Goal: Information Seeking & Learning: Learn about a topic

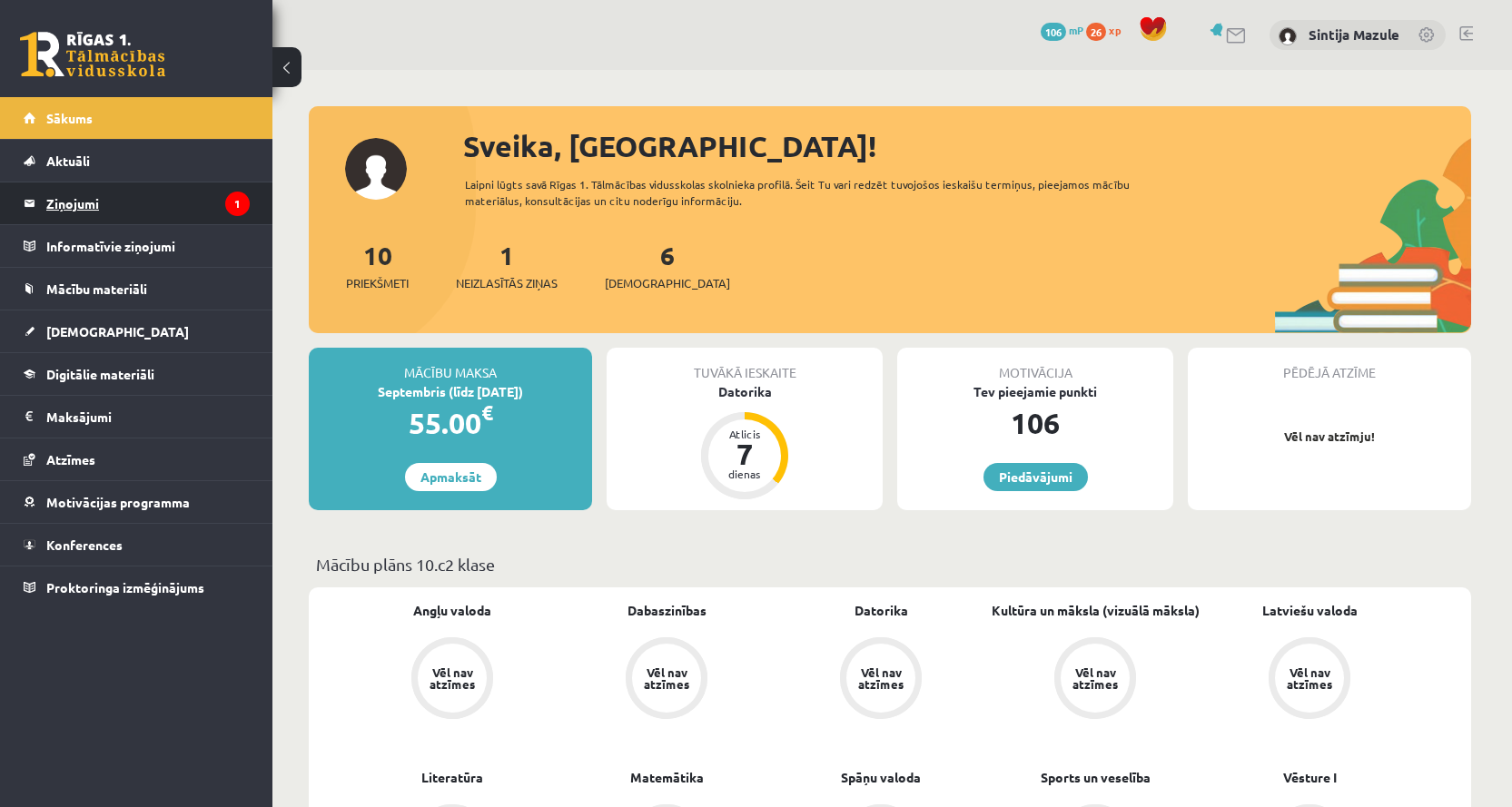
click at [160, 201] on legend "Ziņojumi 1" at bounding box center [148, 203] width 203 height 42
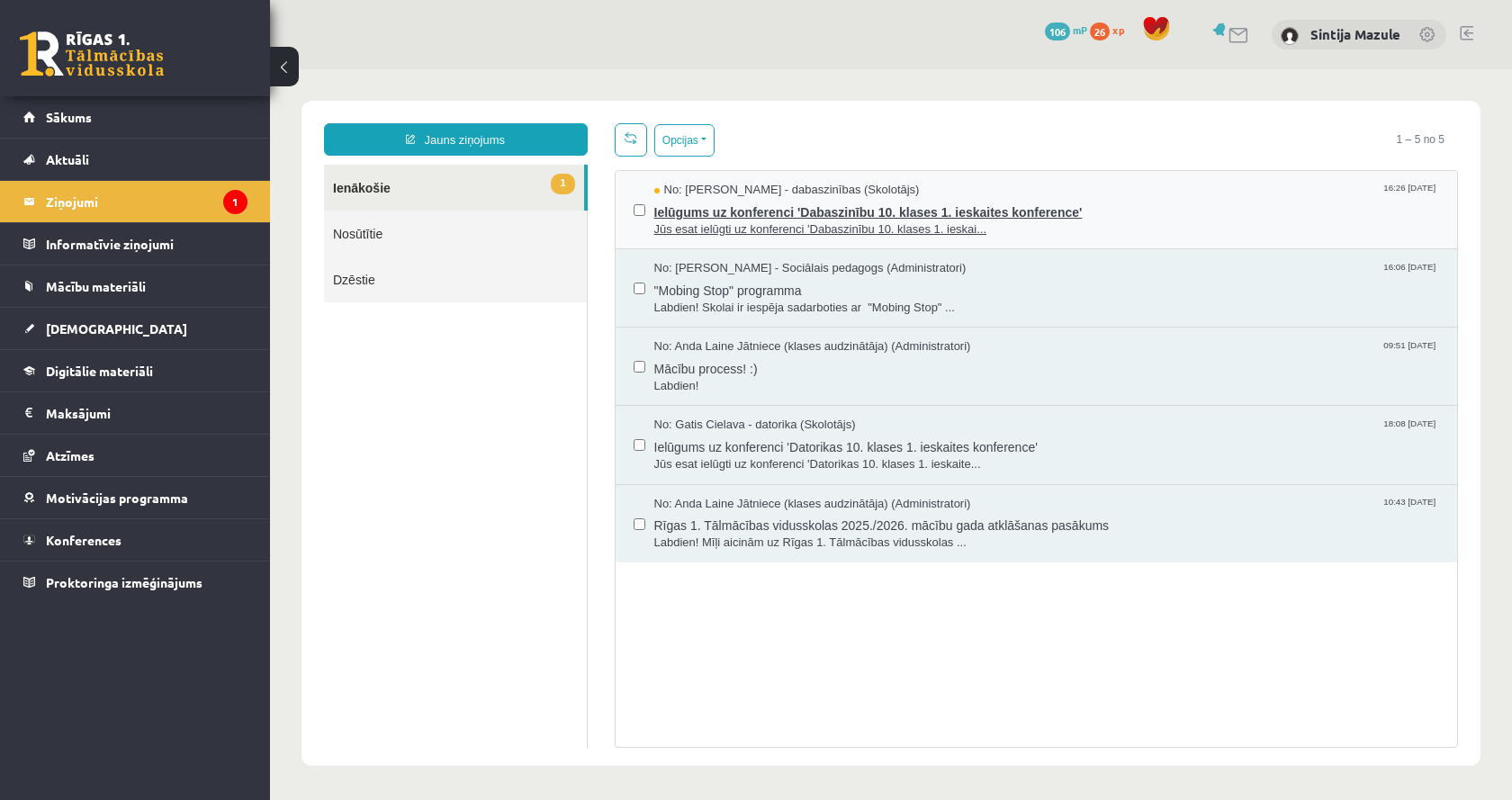
click at [1012, 230] on span "Jūs esat ielūgti uz konferenci 'Dabaszinību 10. klases 1. ieskai..." at bounding box center [1048, 230] width 786 height 17
click at [733, 199] on span "Ielūgums uz konferenci 'Dabaszinību 10. klases 1. ieskaites konference'" at bounding box center [1048, 210] width 786 height 23
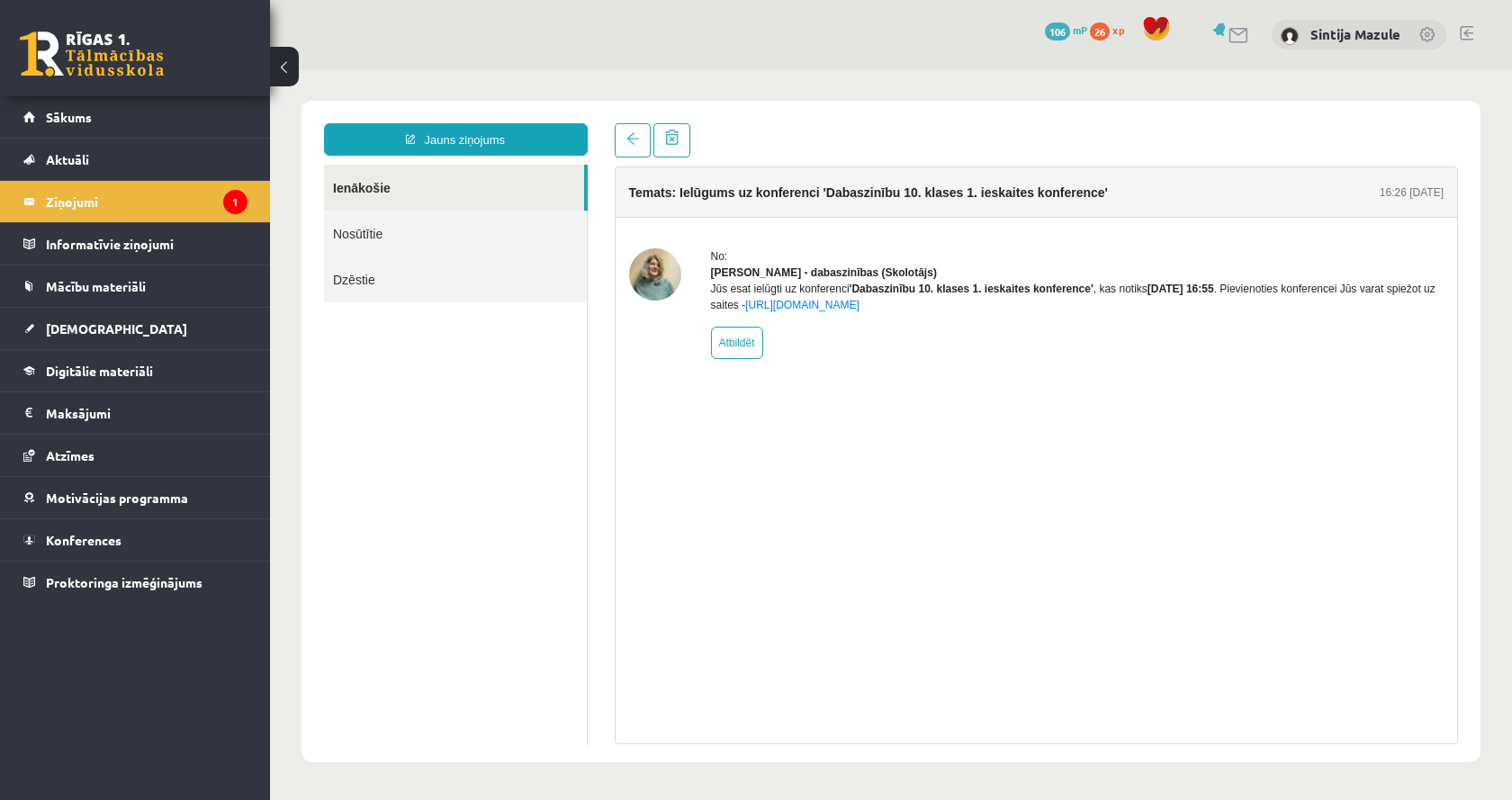
click at [819, 414] on div "Temats: Ielūgums uz konferenci 'Dabaszinību 10. klases 1. ieskaites konference'…" at bounding box center [1036, 455] width 844 height 578
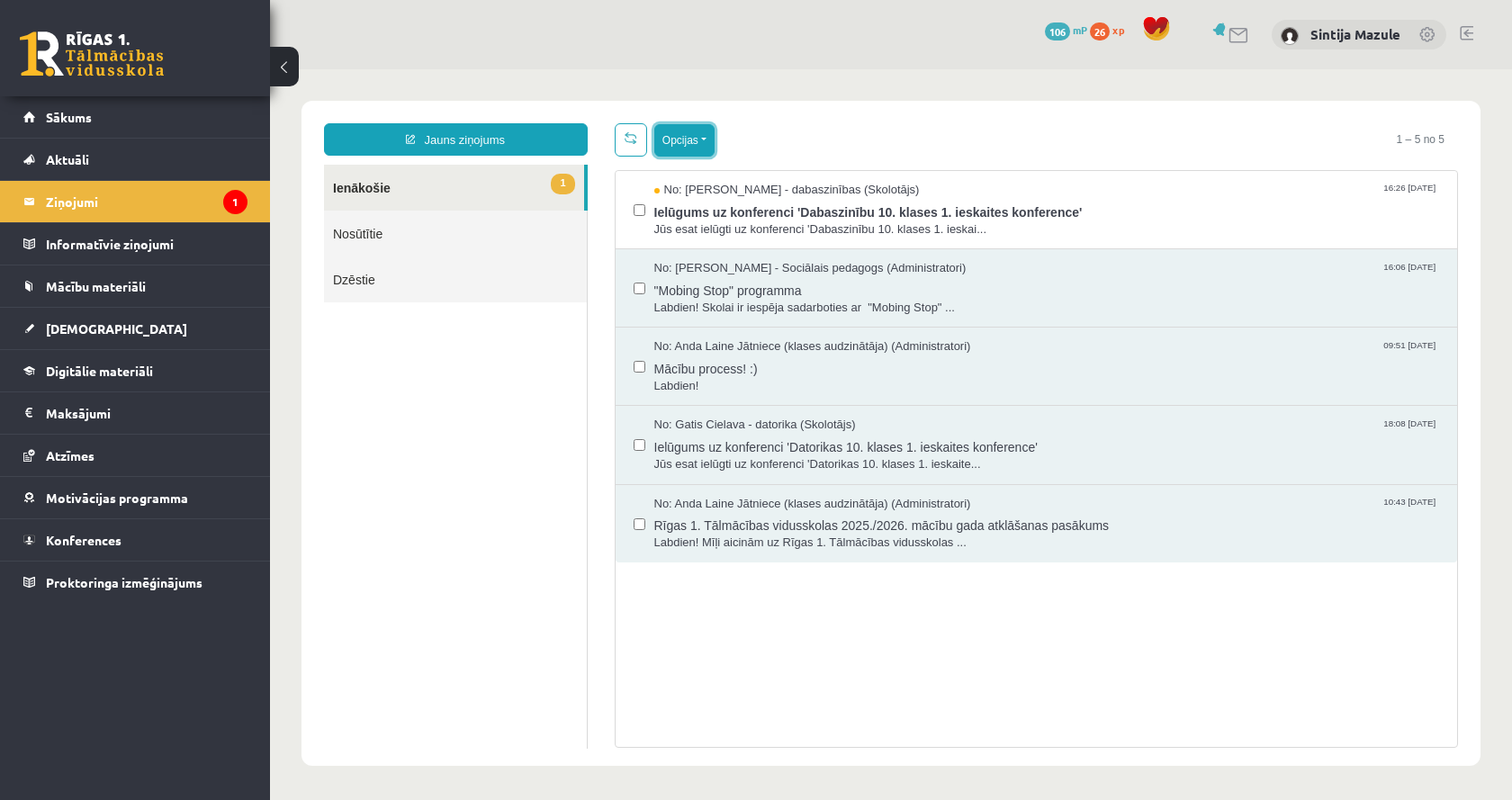
click at [703, 149] on button "Opcijas" at bounding box center [685, 140] width 60 height 32
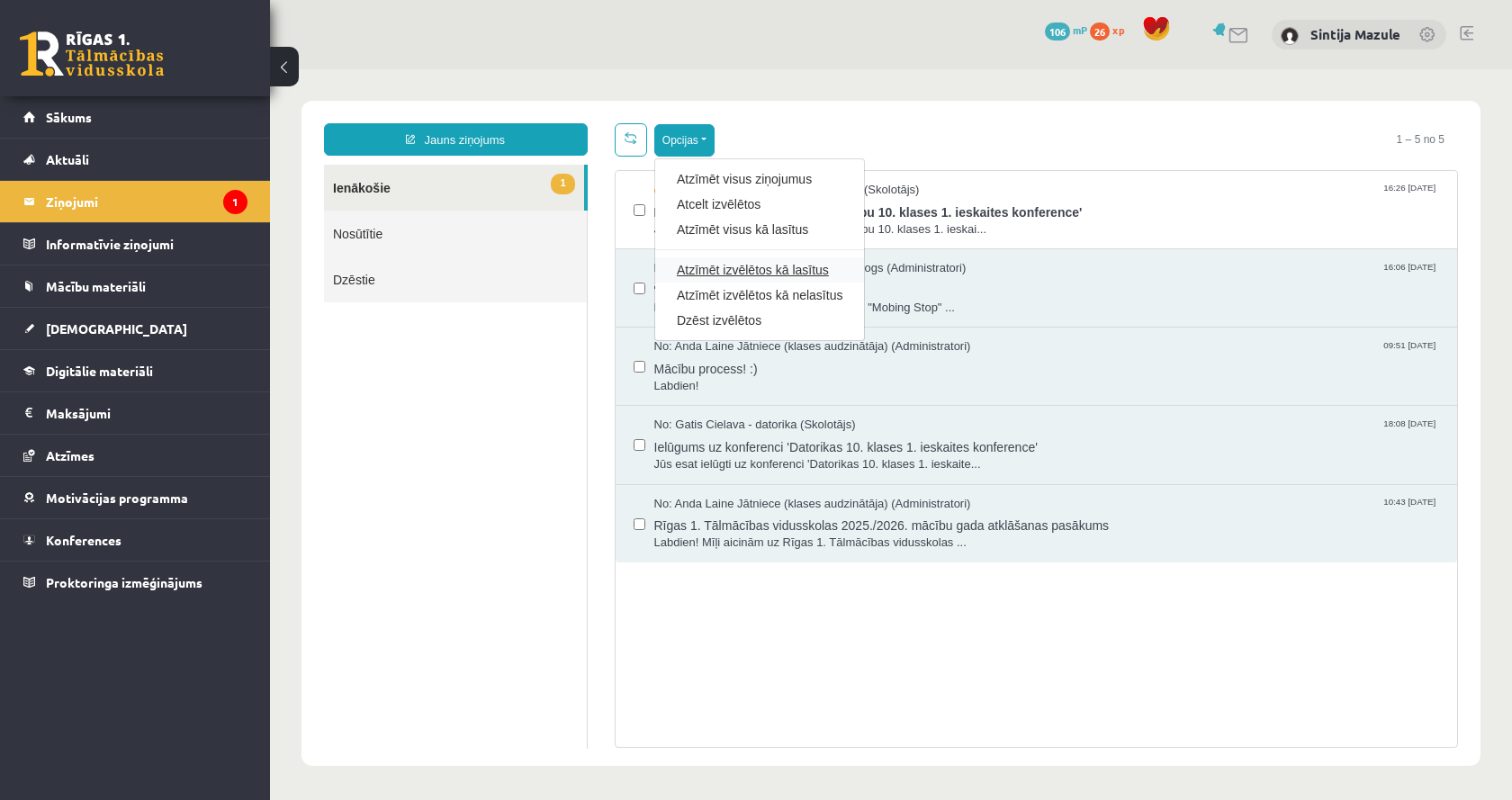
click at [715, 270] on link "Atzīmēt izvēlētos kā lasītus" at bounding box center [759, 269] width 166 height 18
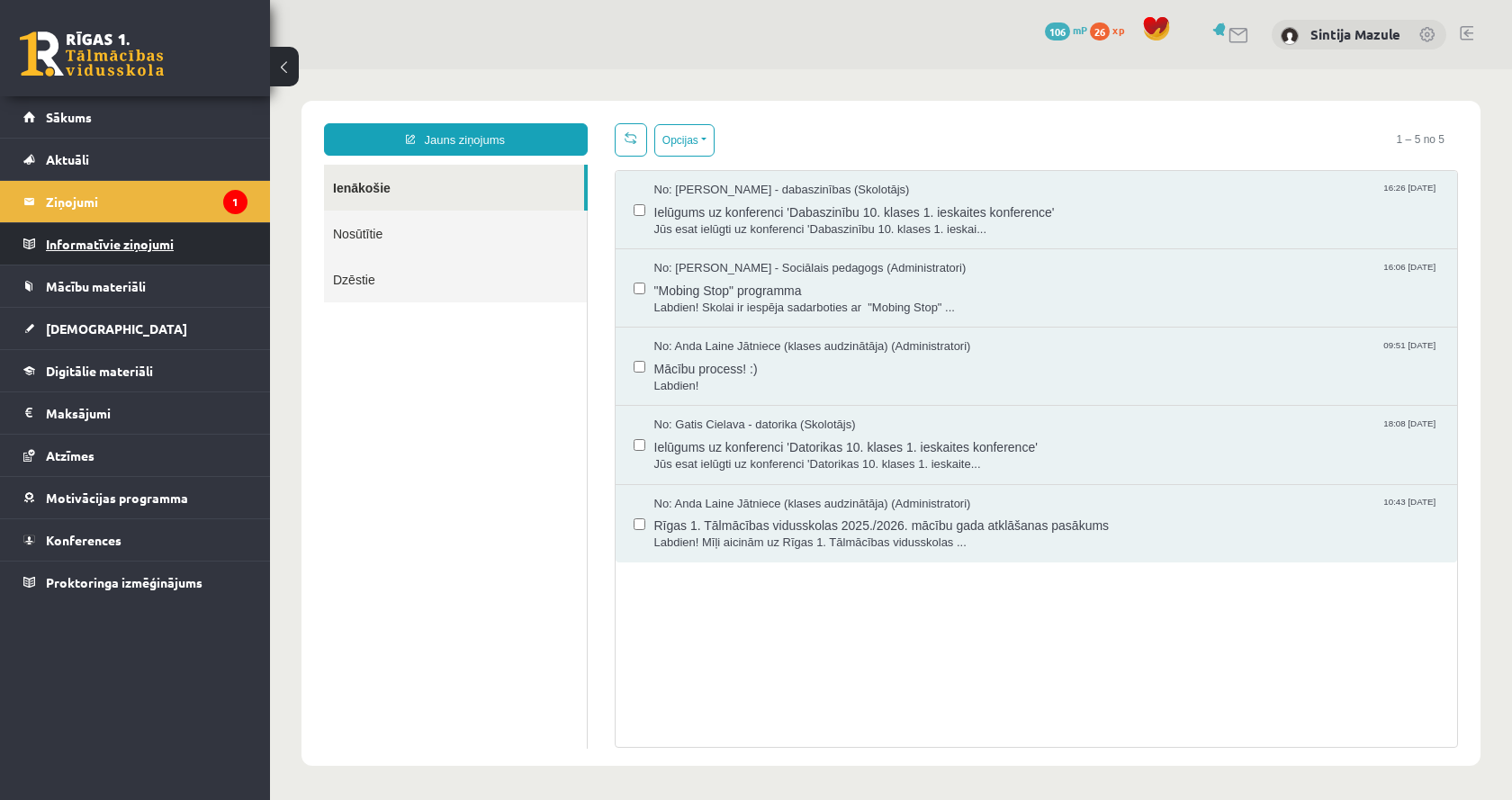
click at [122, 228] on legend "Informatīvie ziņojumi 0" at bounding box center [147, 244] width 202 height 41
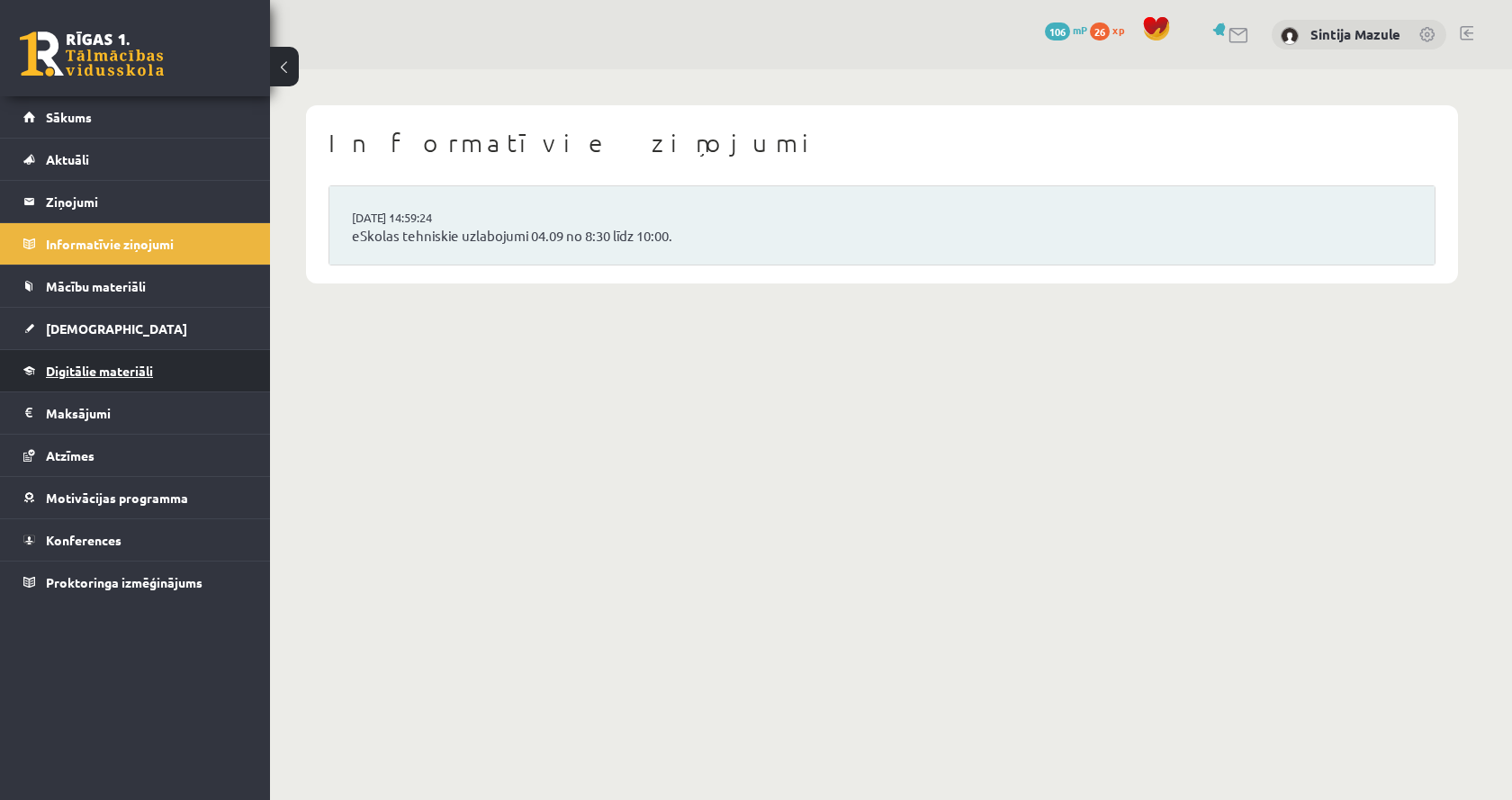
click at [117, 369] on span "Digitālie materiāli" at bounding box center [100, 370] width 107 height 16
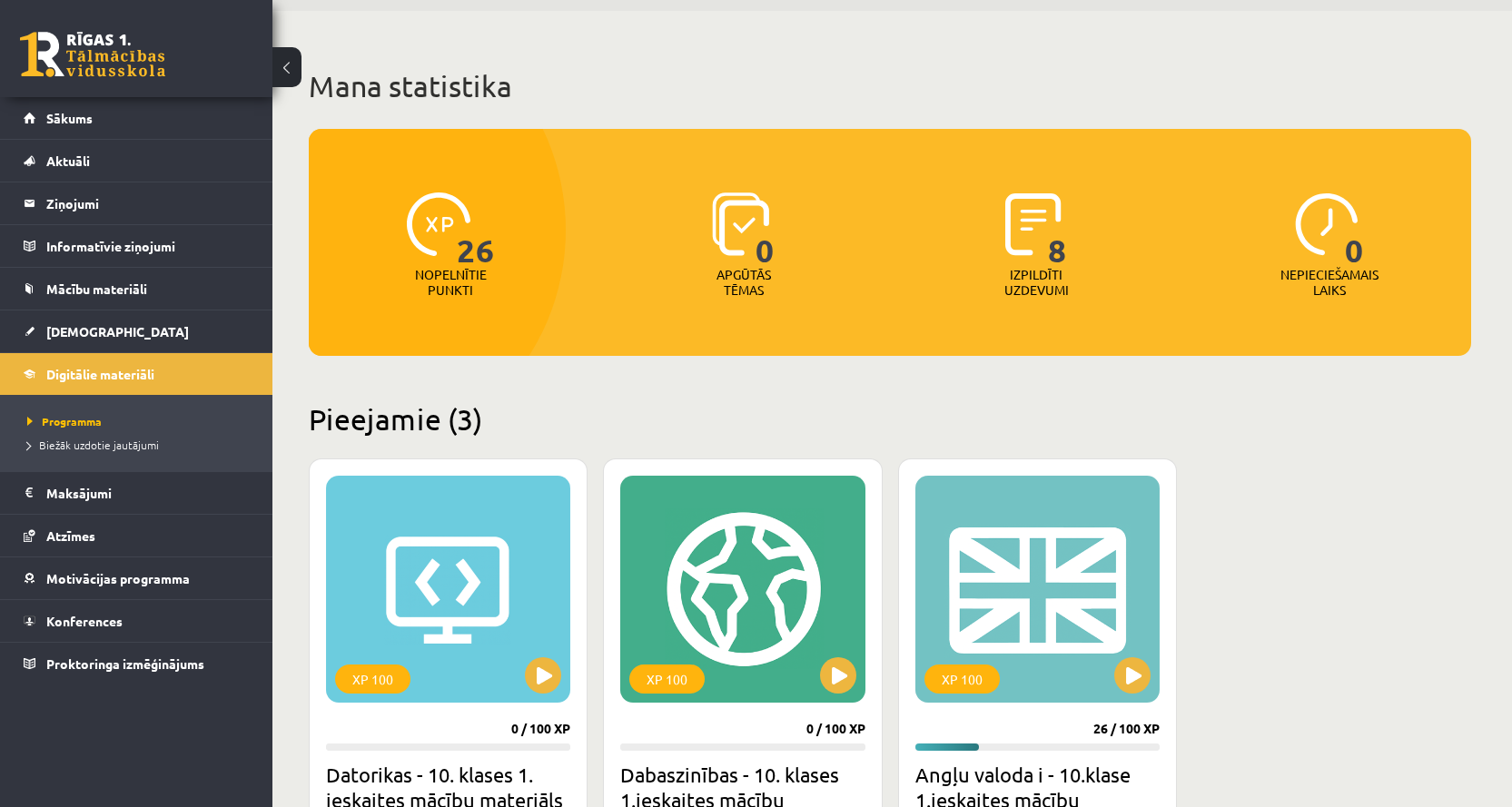
scroll to position [91, 0]
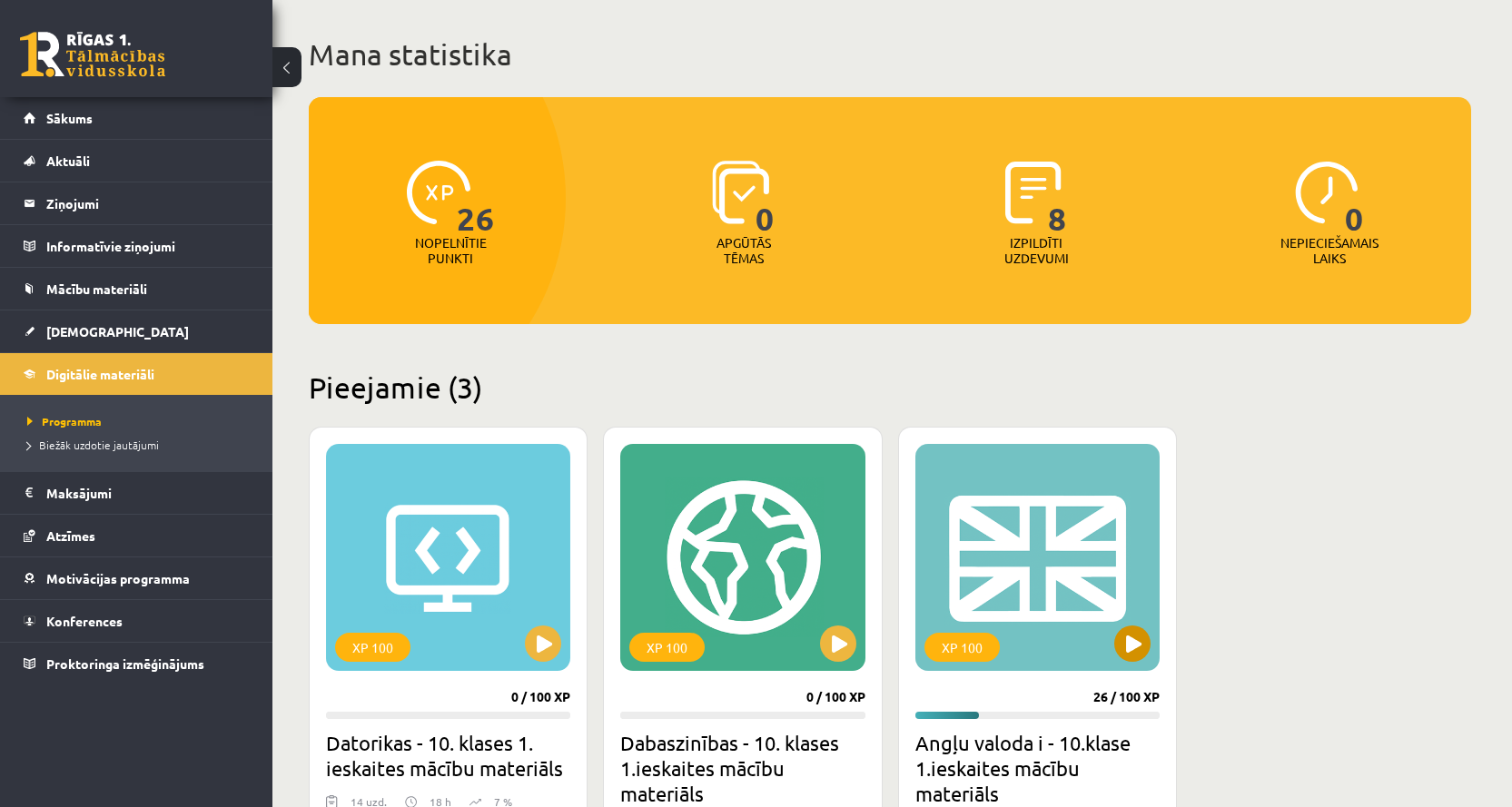
click at [1082, 516] on div "XP 100" at bounding box center [1037, 557] width 244 height 227
click at [1135, 608] on div "XP 100" at bounding box center [1037, 557] width 244 height 227
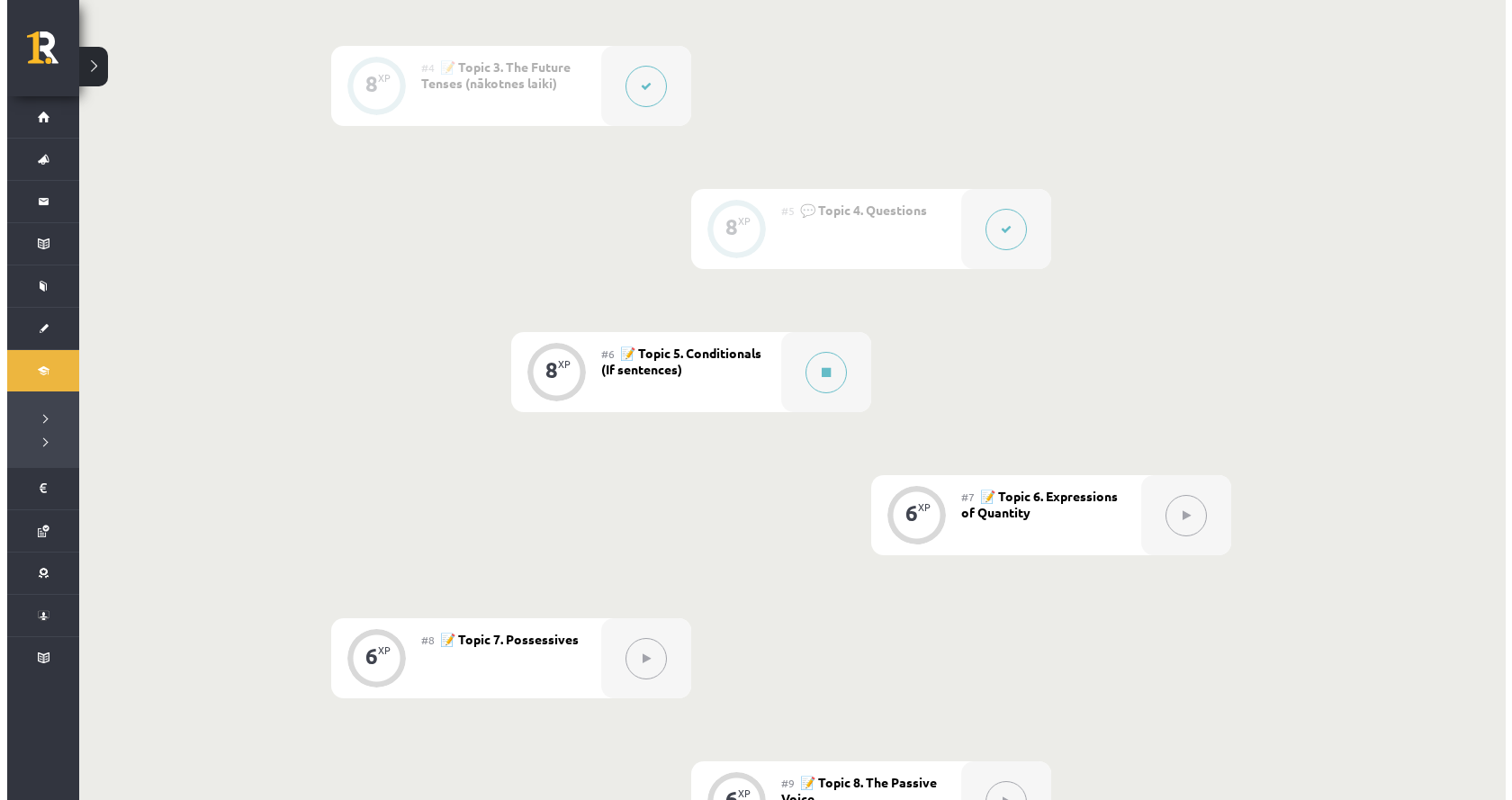
scroll to position [990, 0]
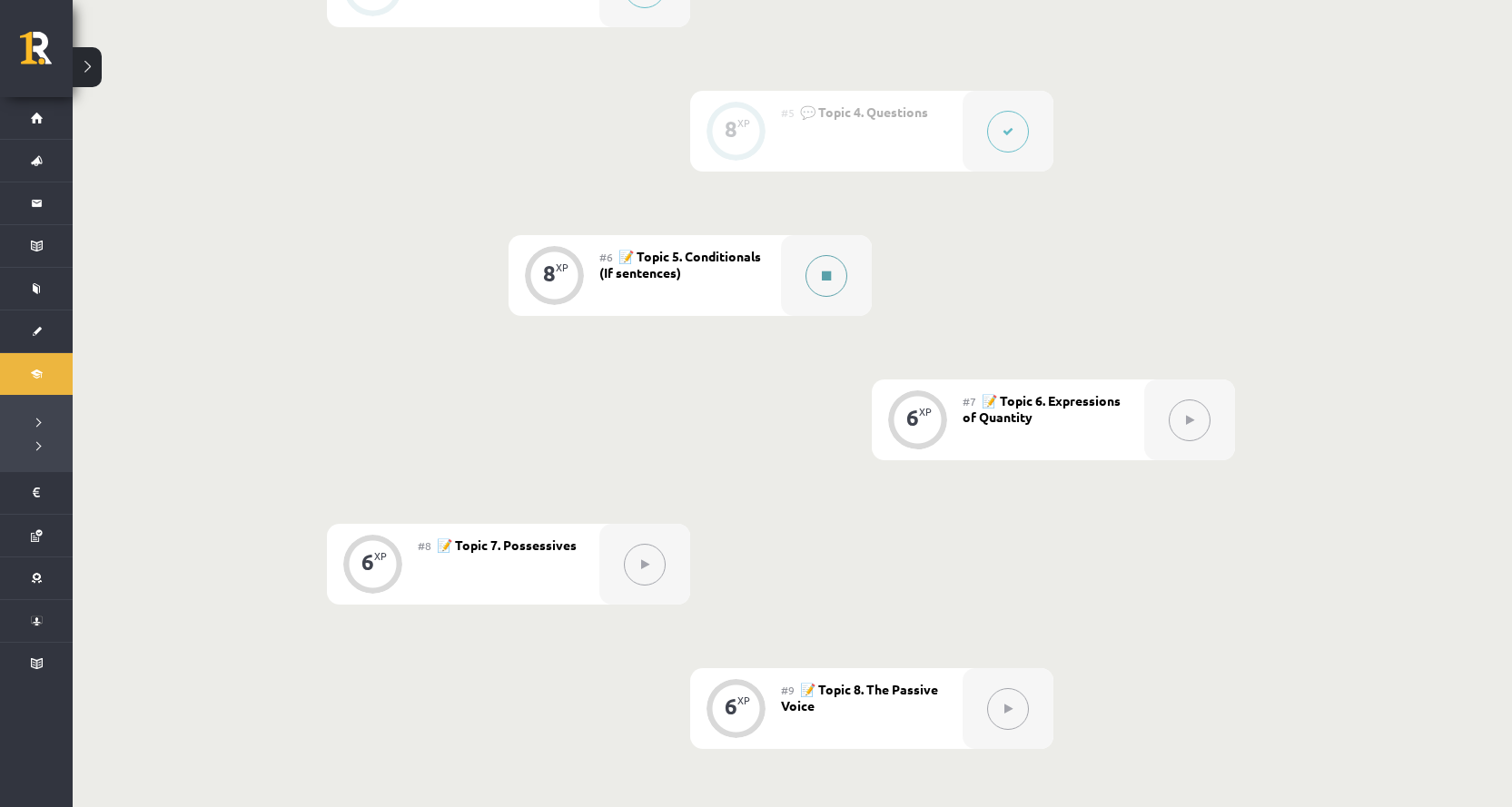
click at [797, 262] on div at bounding box center [827, 275] width 91 height 81
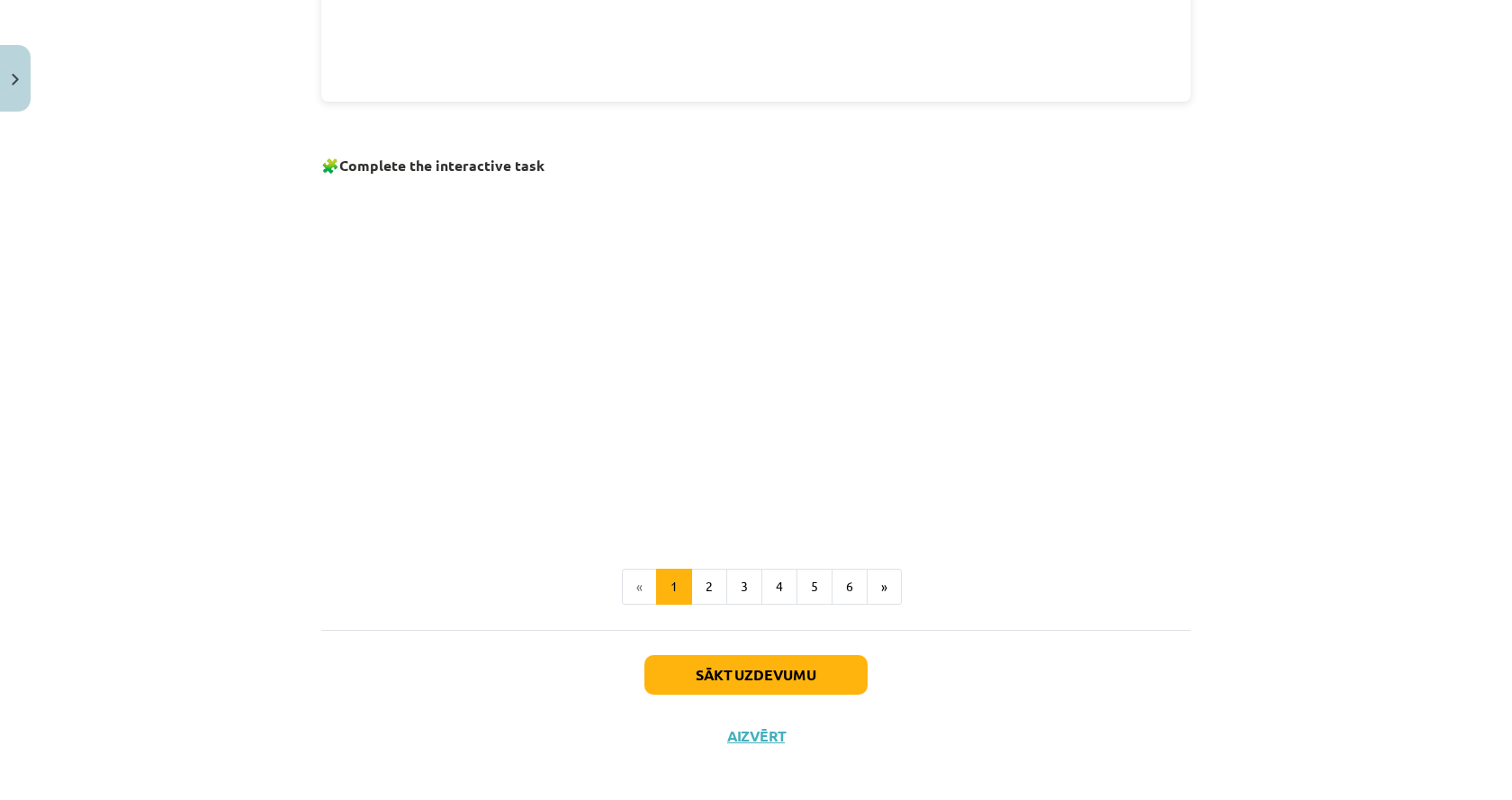
scroll to position [1085, 0]
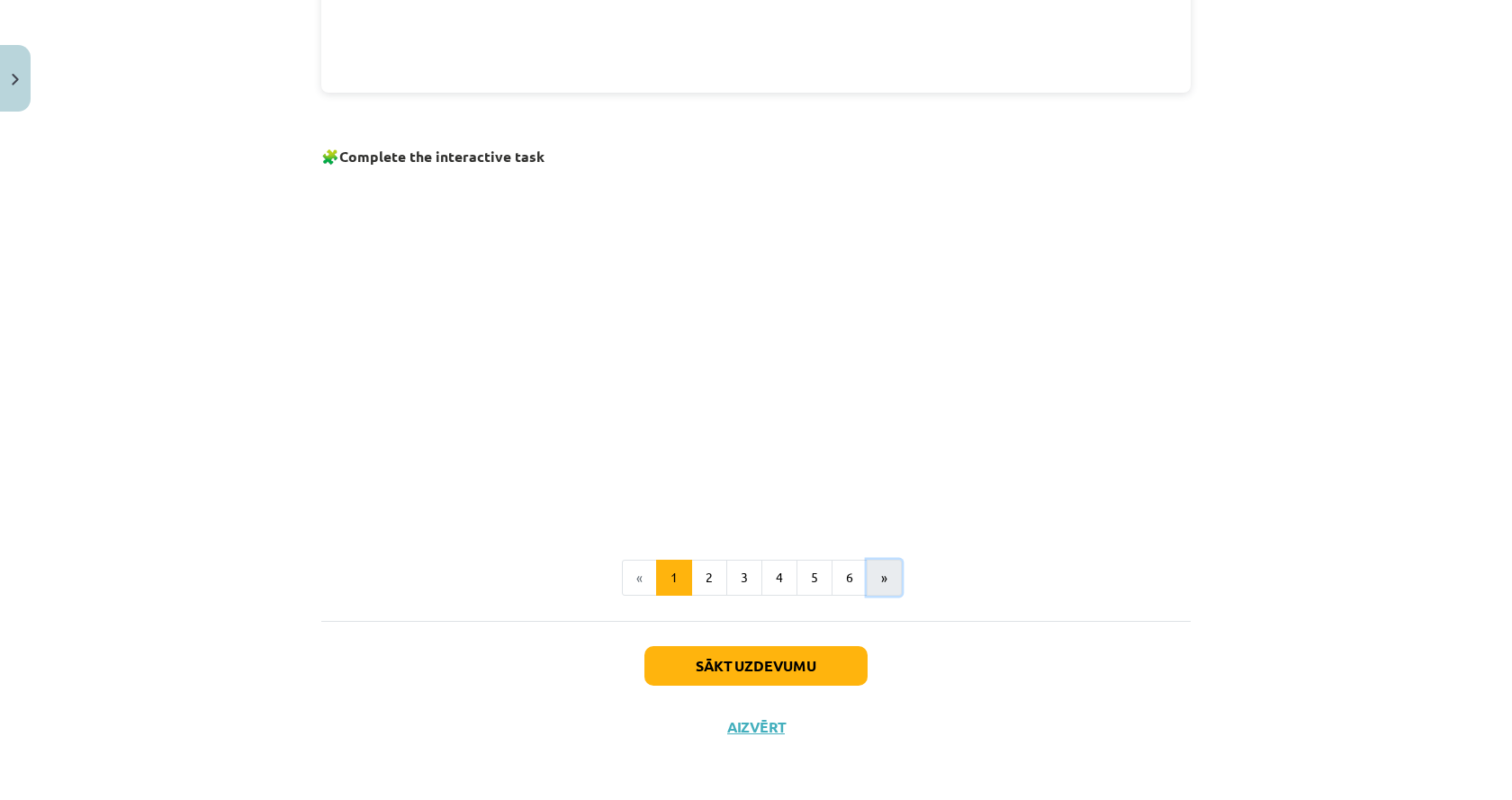
click at [877, 579] on button "»" at bounding box center [884, 578] width 35 height 36
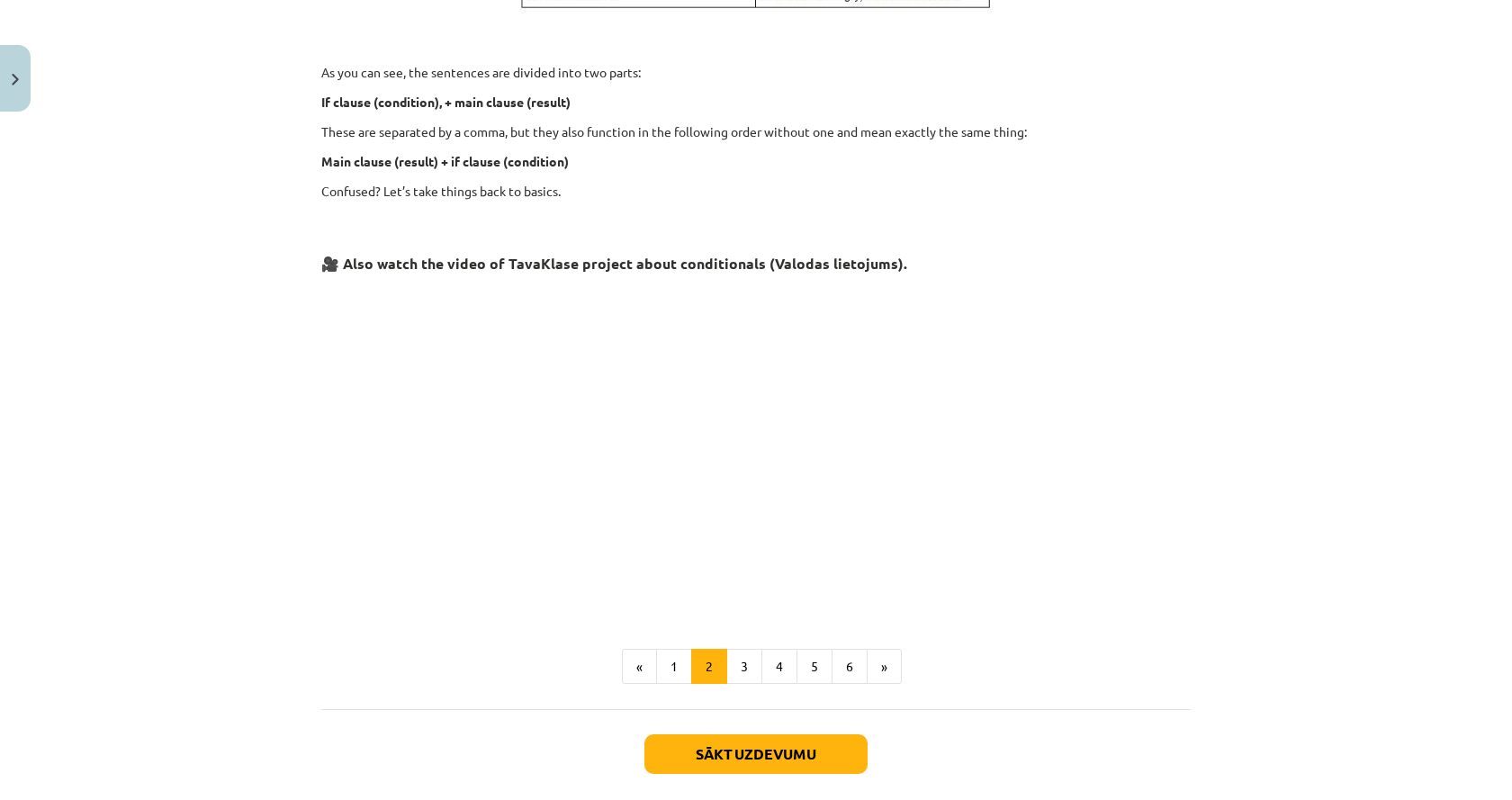
scroll to position [178, 0]
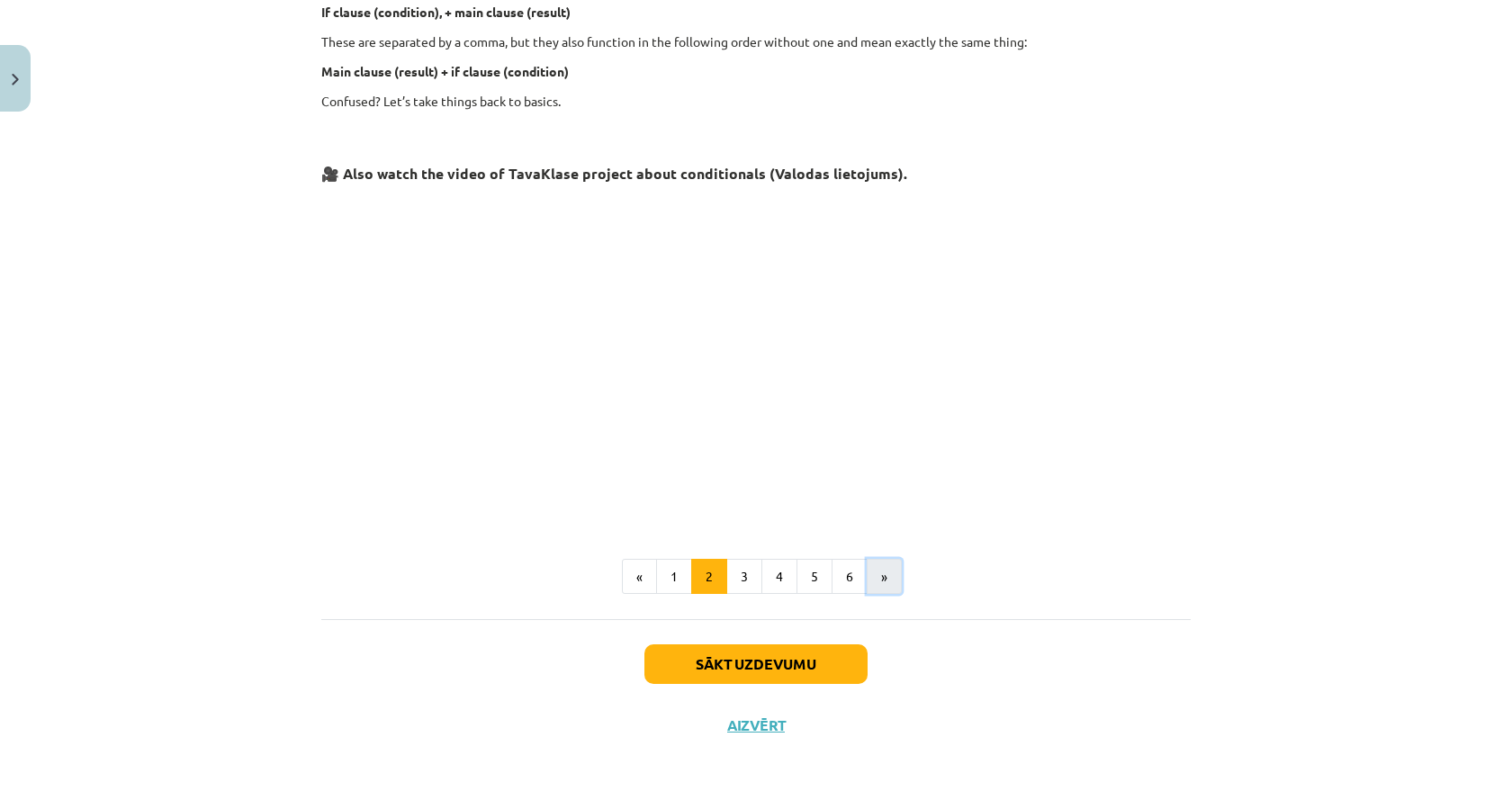
click at [870, 565] on button "»" at bounding box center [884, 577] width 35 height 36
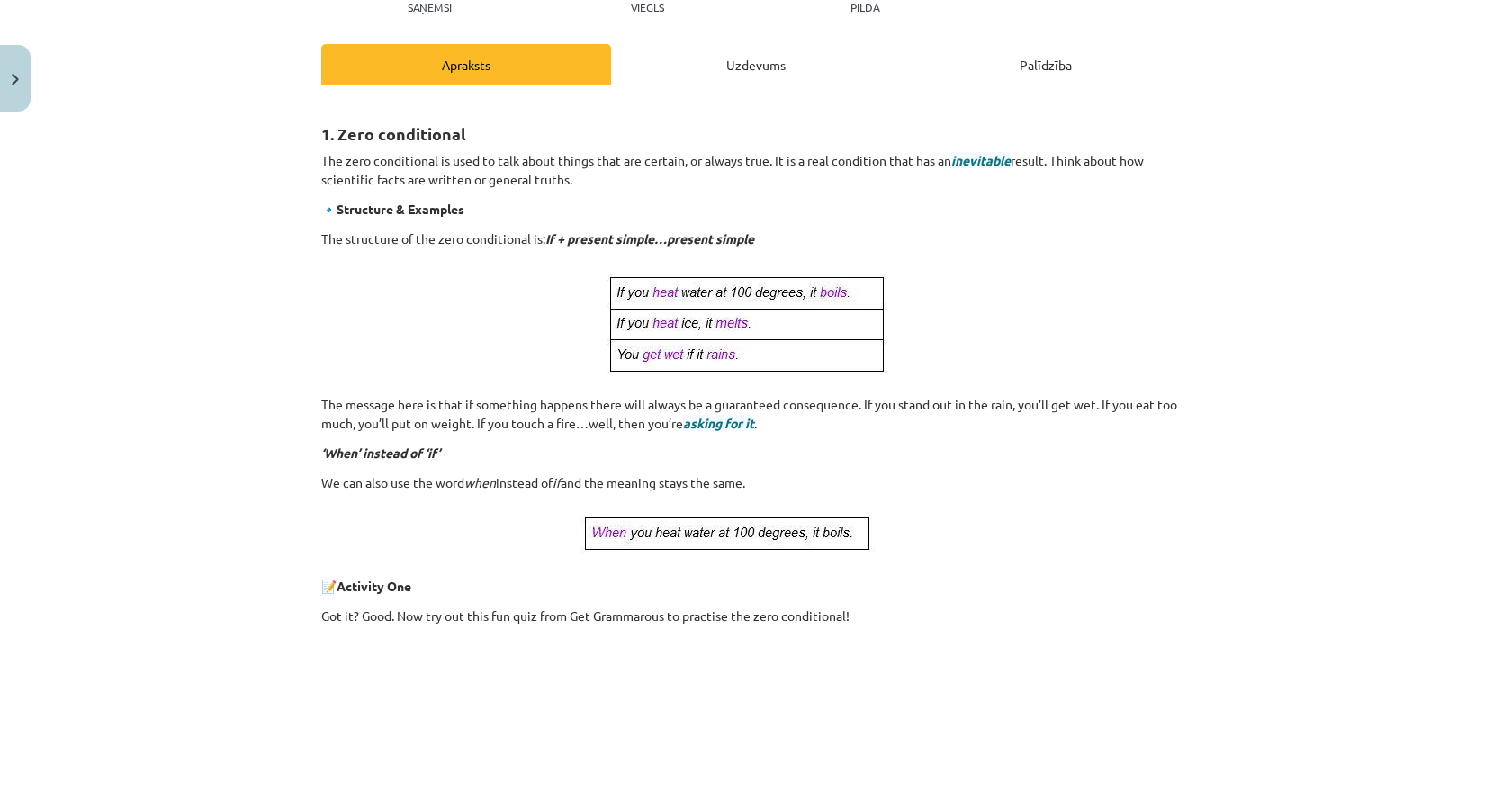
scroll to position [219, 0]
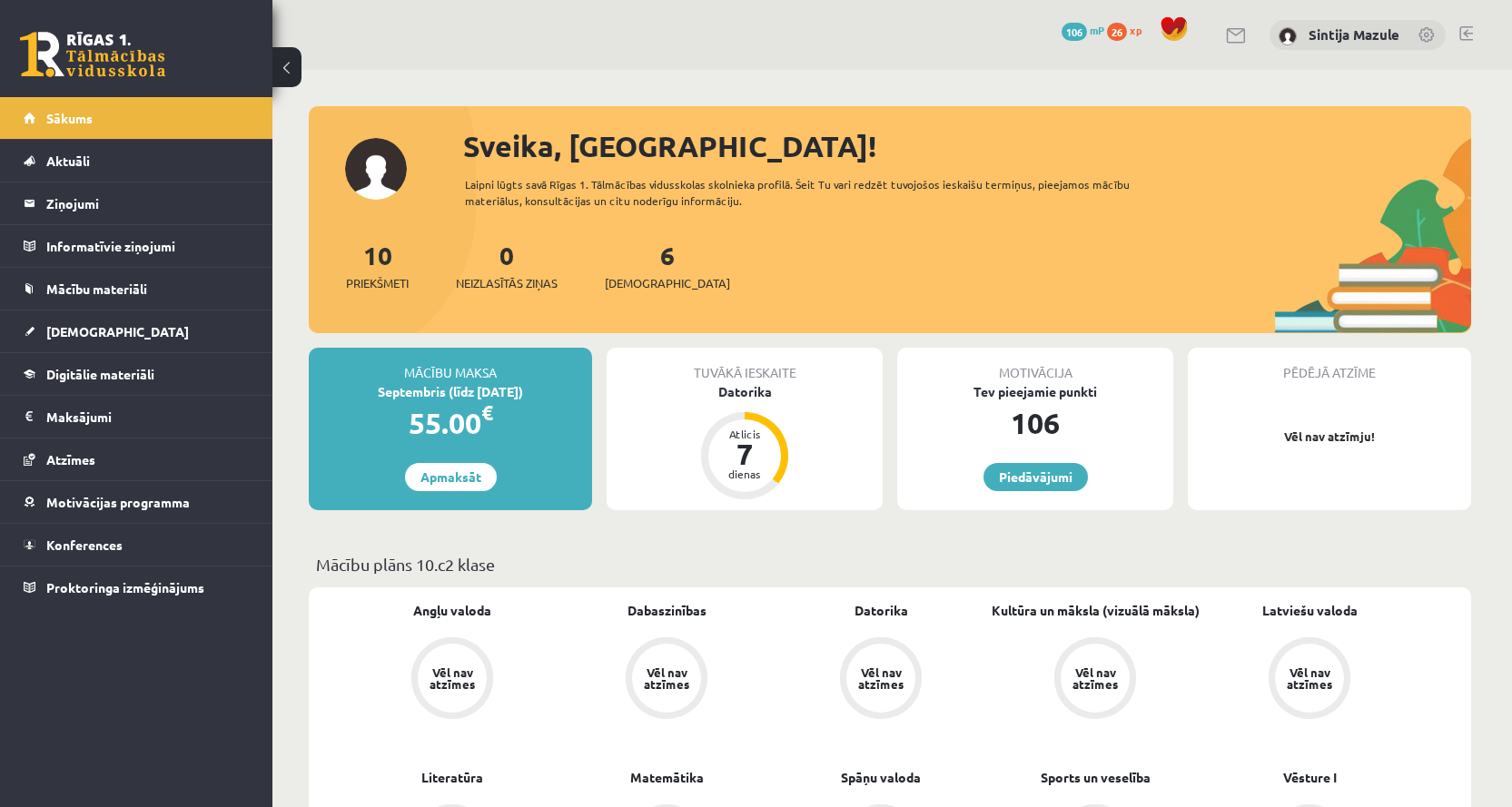
drag, startPoint x: 1521, startPoint y: 4, endPoint x: 785, endPoint y: 35, distance: 736.7
click at [785, 35] on div "0 Dāvanas 106 mP 26 xp Sintija Mazule" at bounding box center [892, 35] width 1239 height 70
click at [584, 32] on div "0 Dāvanas 106 mP 26 xp Sintija Mazule" at bounding box center [892, 35] width 1239 height 70
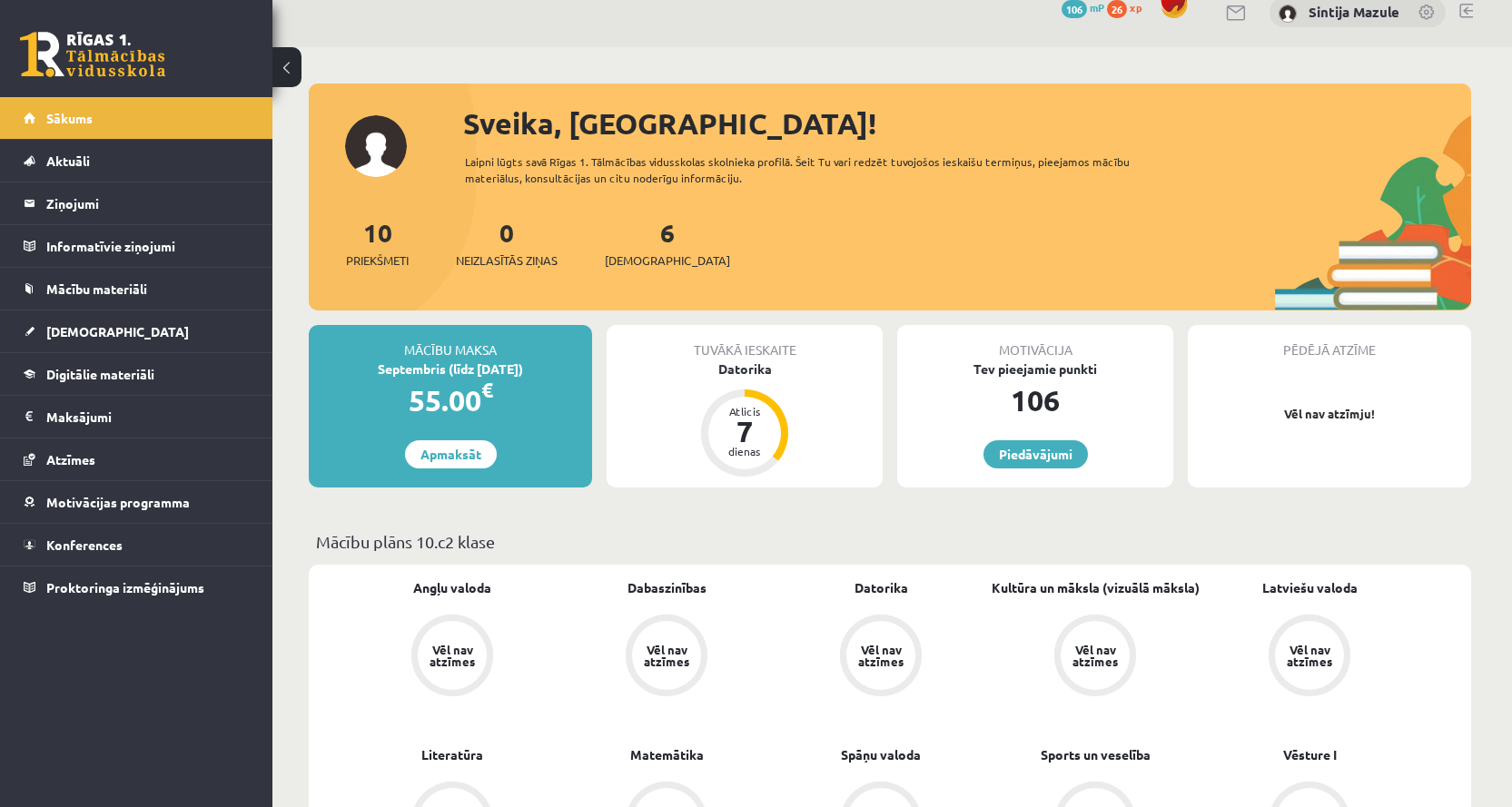
scroll to position [91, 0]
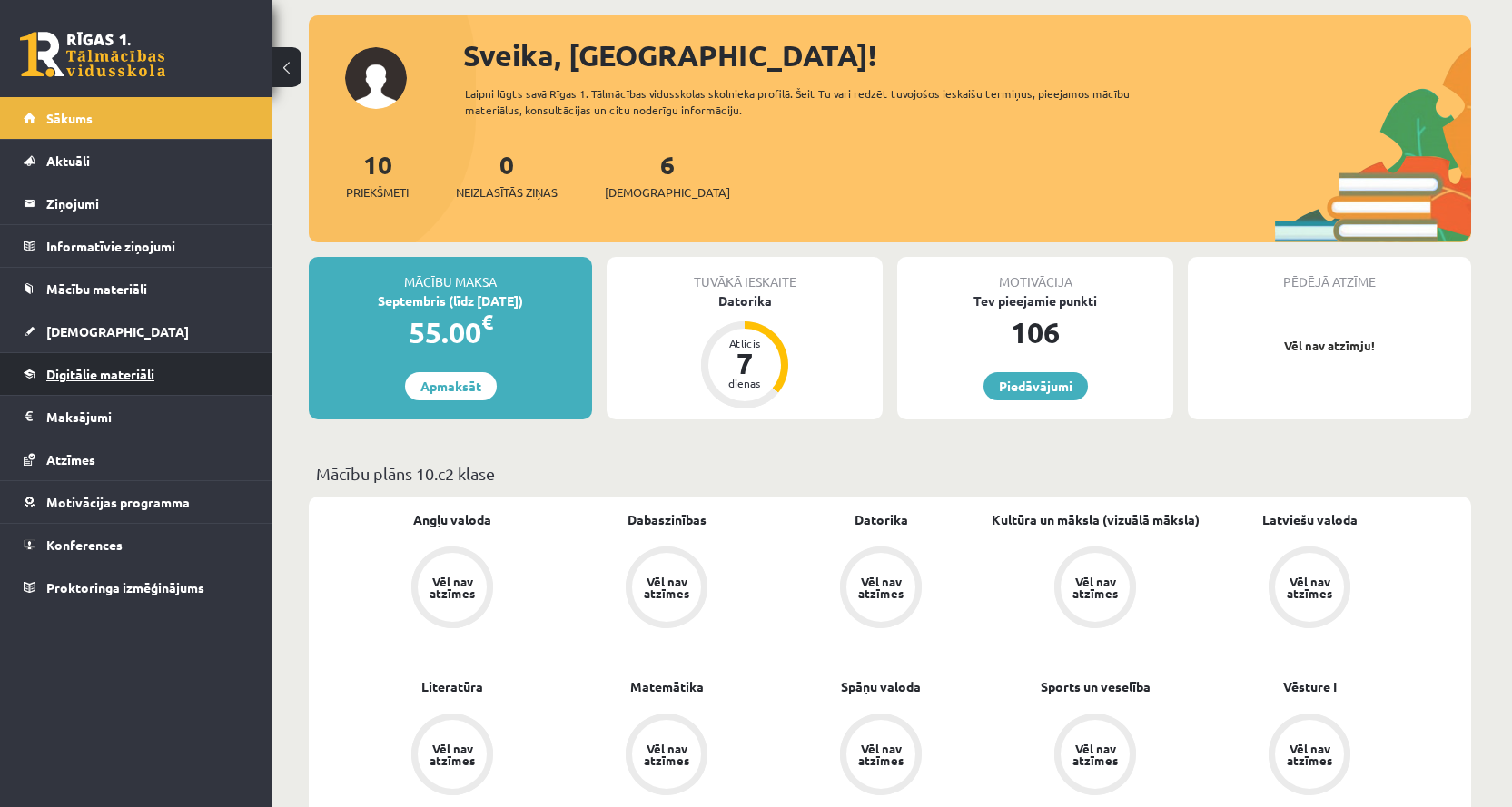
click at [75, 375] on span "Digitālie materiāli" at bounding box center [101, 374] width 108 height 16
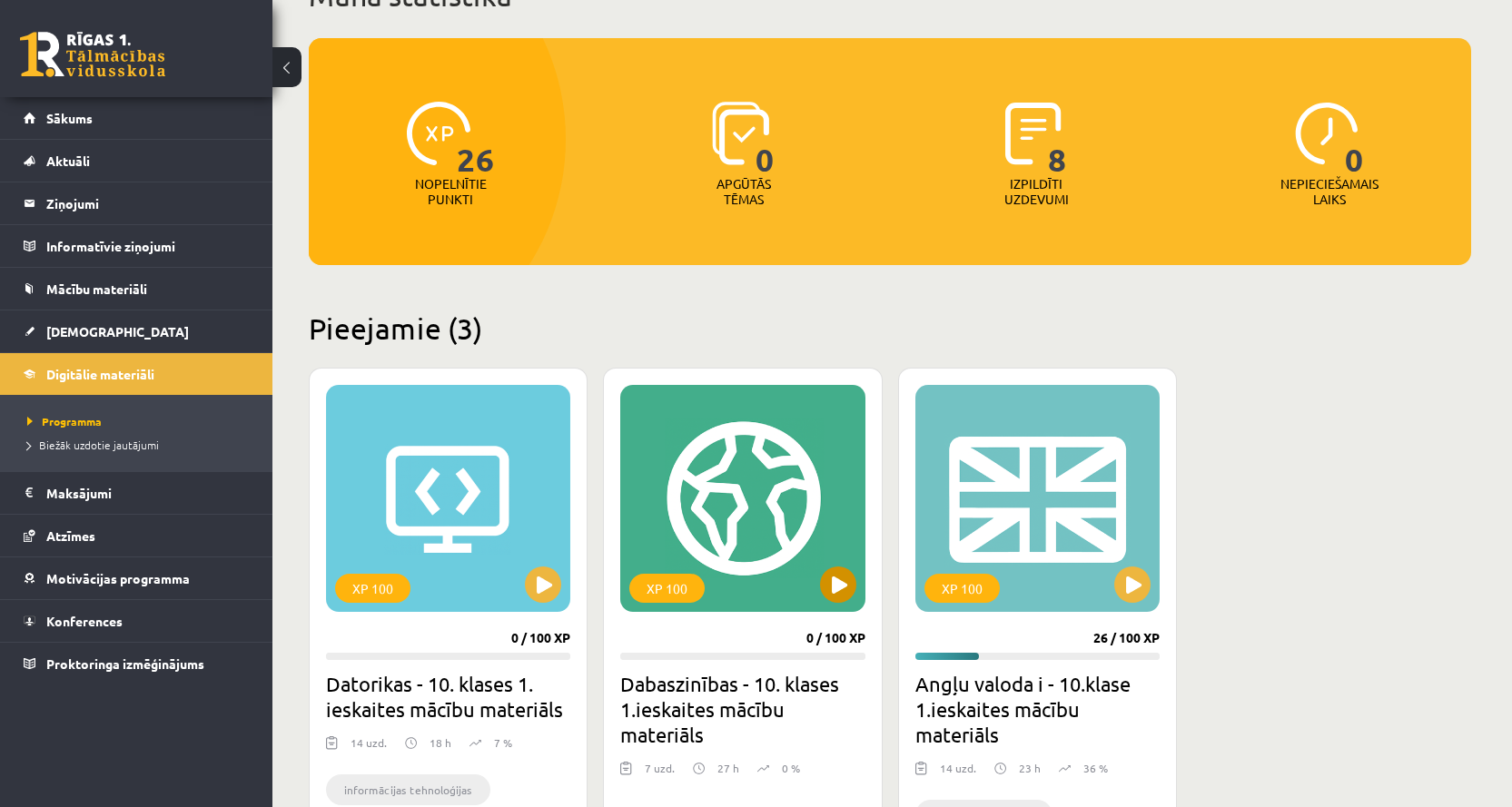
scroll to position [273, 0]
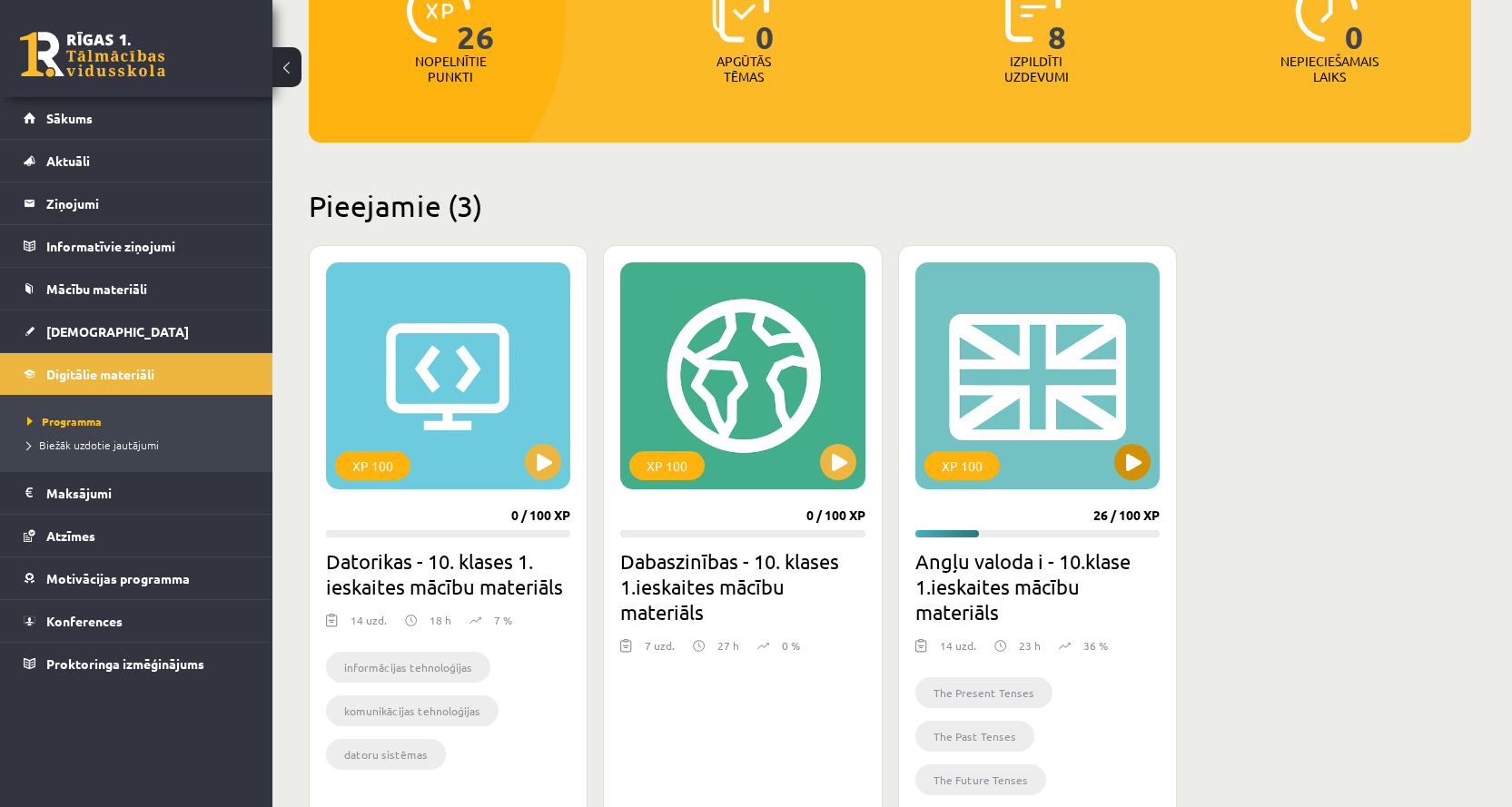
click at [1051, 343] on div "XP 100" at bounding box center [1037, 375] width 244 height 227
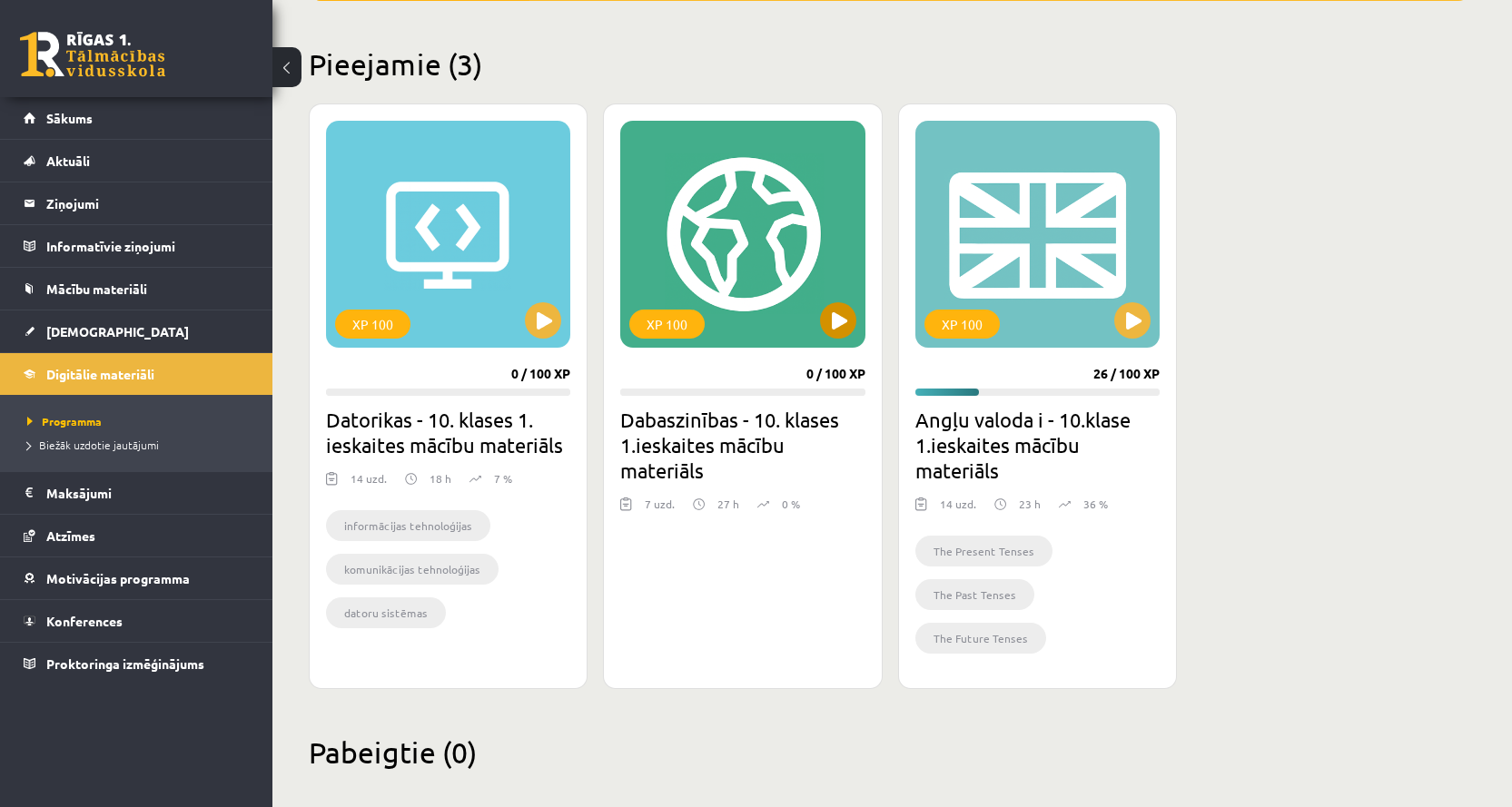
scroll to position [435, 0]
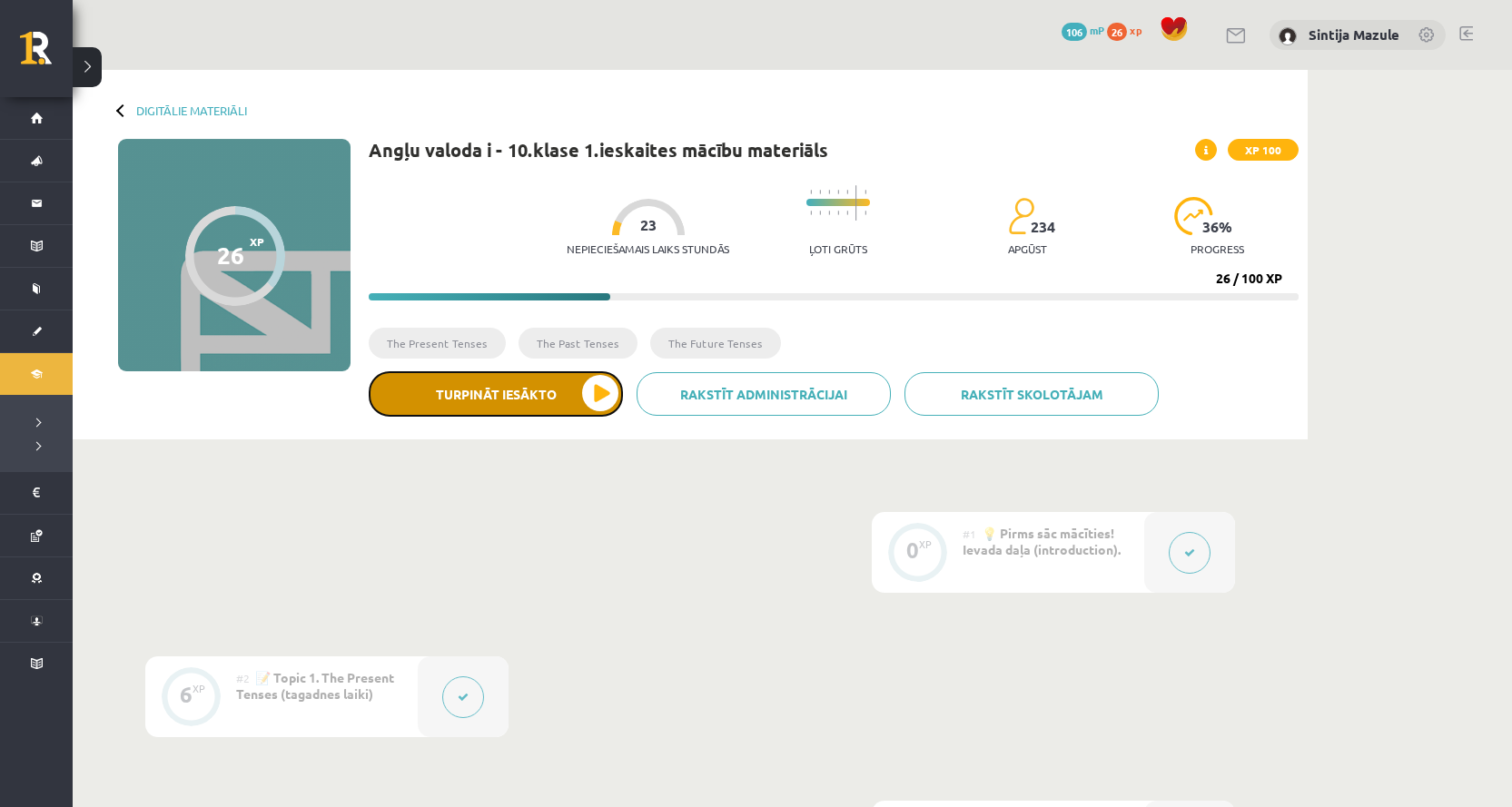
click at [437, 402] on button "Turpināt iesākto" at bounding box center [495, 394] width 254 height 46
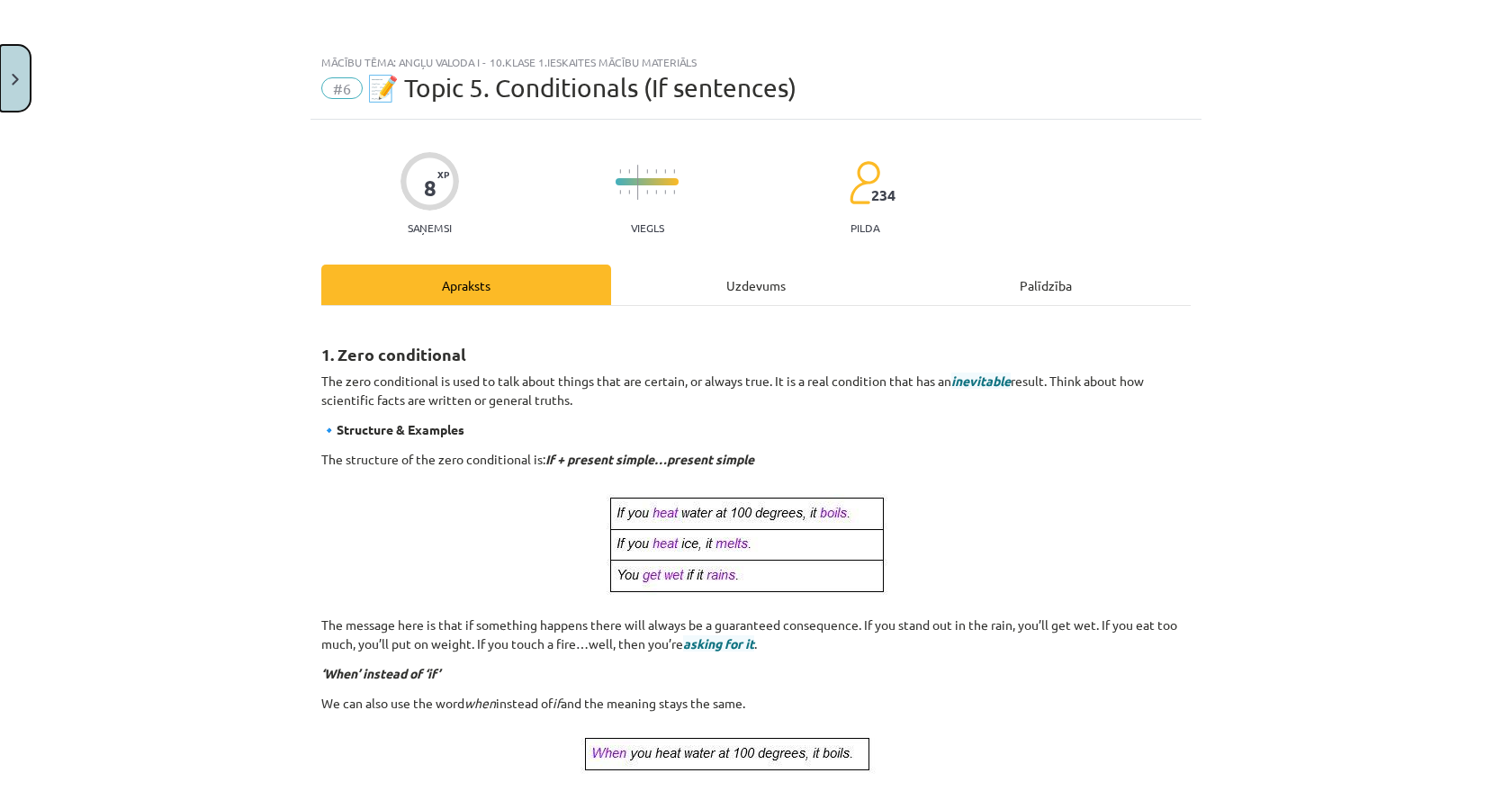
click at [28, 81] on button "Close" at bounding box center [15, 78] width 30 height 67
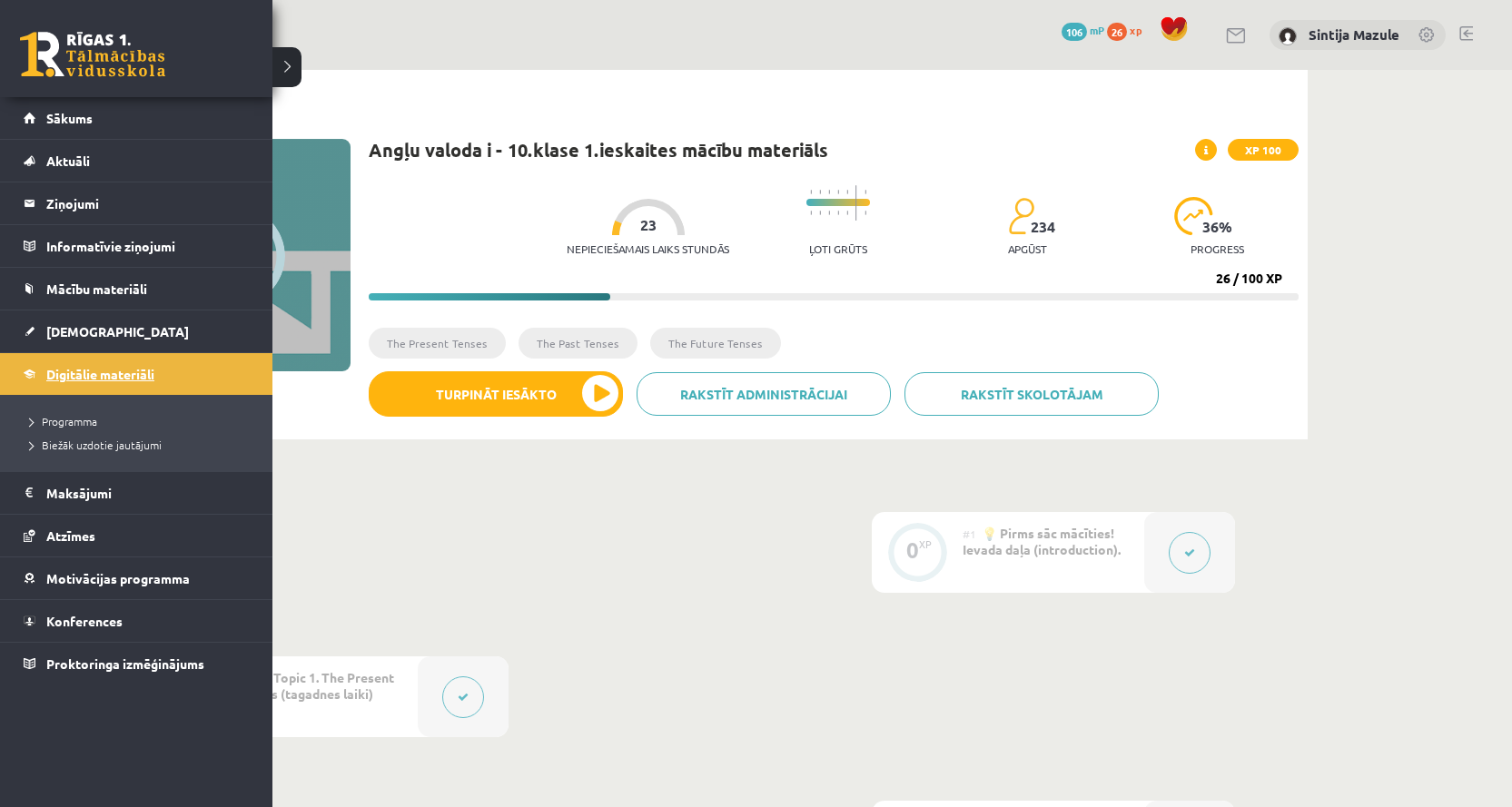
click at [51, 367] on span "Digitālie materiāli" at bounding box center [101, 374] width 108 height 16
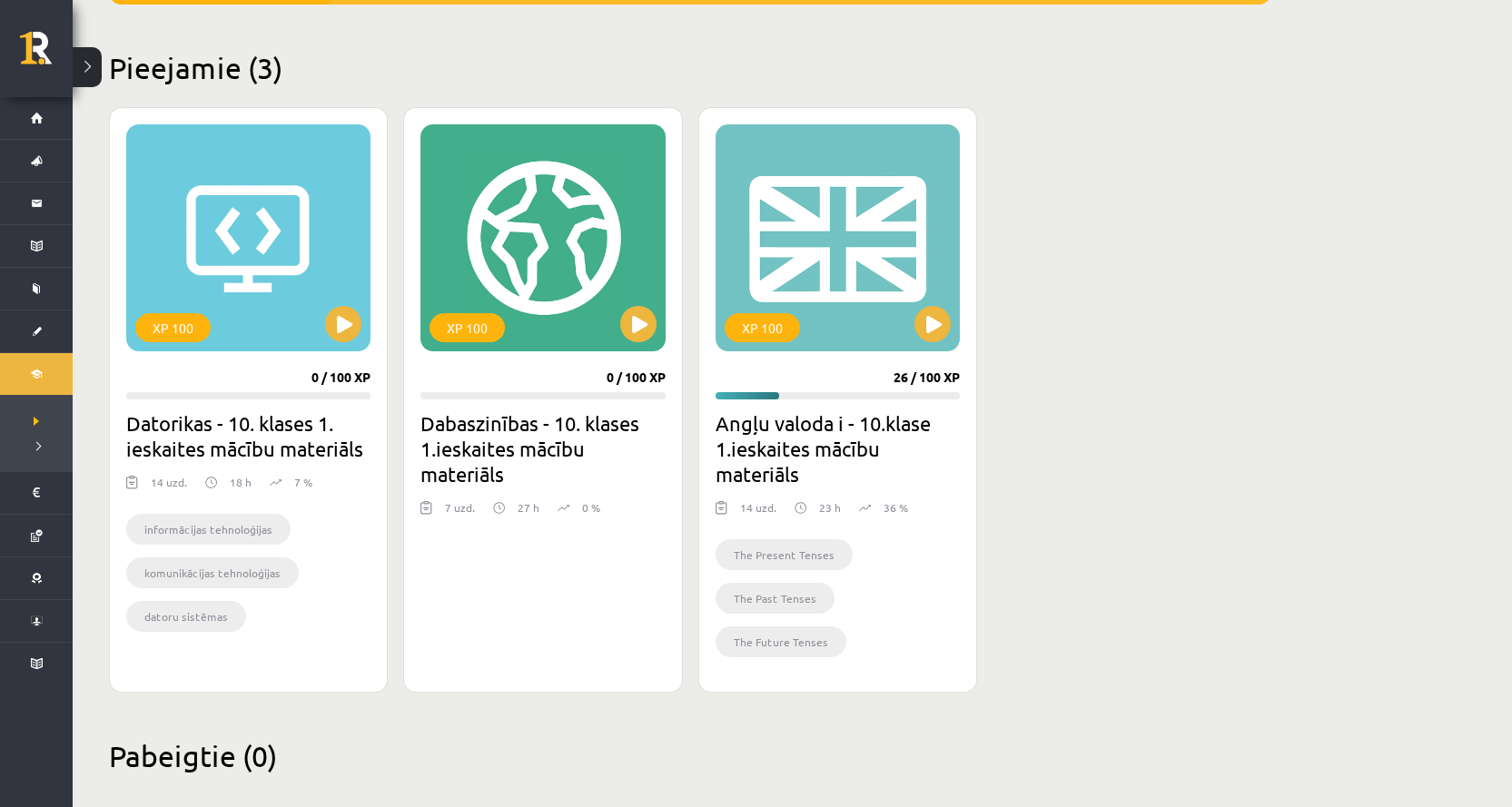
scroll to position [435, 0]
